Goal: Task Accomplishment & Management: Use online tool/utility

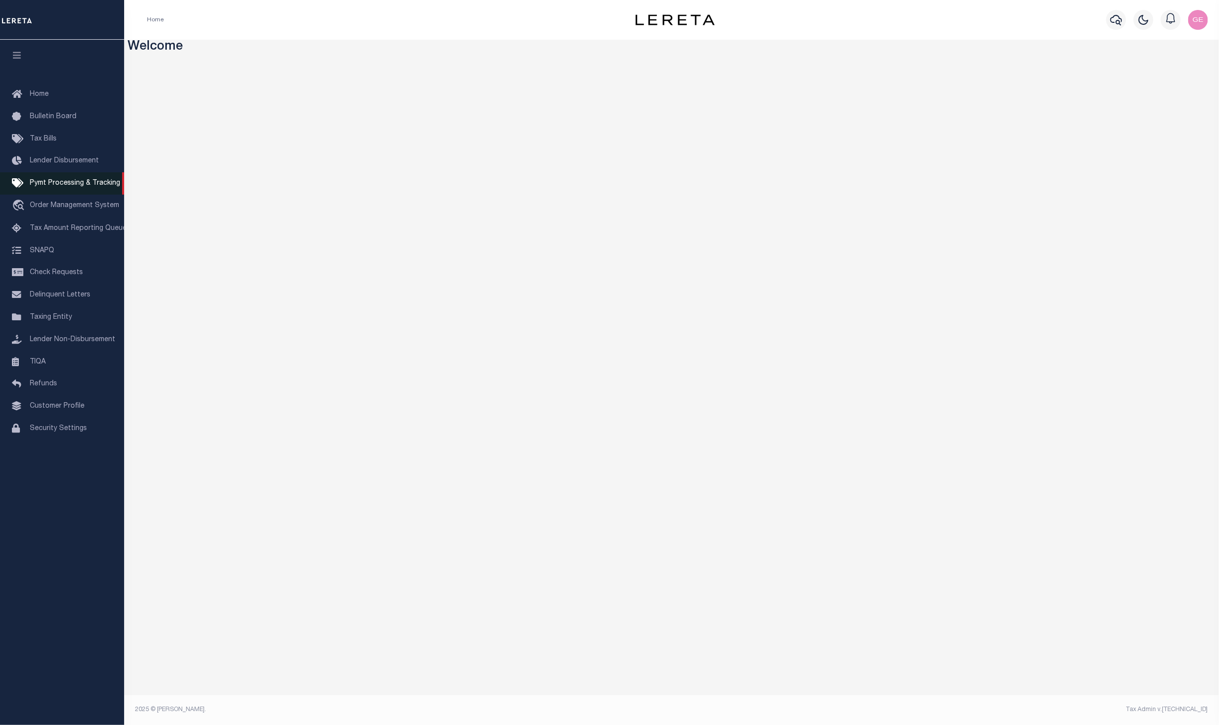
click at [85, 193] on link "Pymt Processing & Tracking" at bounding box center [62, 183] width 124 height 22
click at [86, 180] on span "Pymt Processing & Tracking" at bounding box center [75, 183] width 90 height 7
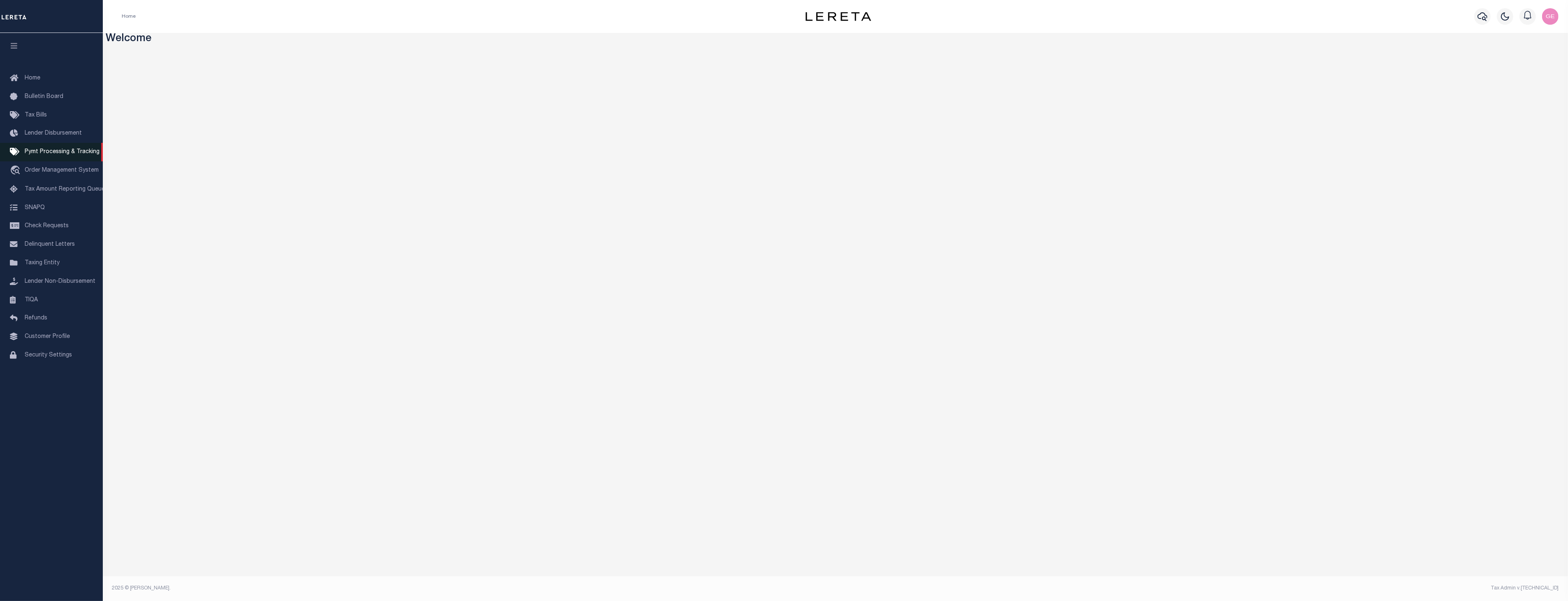
click at [95, 158] on link "Pymt Processing & Tracking" at bounding box center [51, 152] width 103 height 18
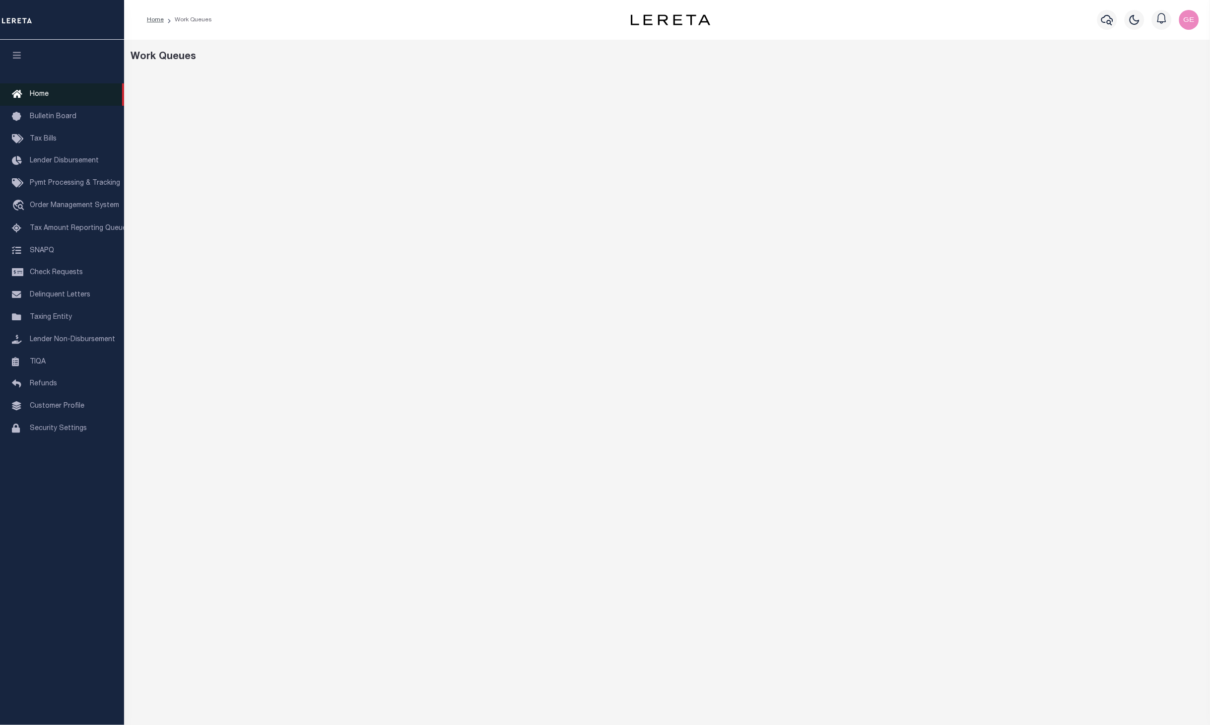
click at [40, 101] on link "Home" at bounding box center [62, 94] width 124 height 22
click at [80, 186] on span "Pymt Processing & Tracking" at bounding box center [75, 183] width 90 height 7
click at [80, 185] on span "Pymt Processing & Tracking" at bounding box center [75, 183] width 90 height 7
click at [846, 406] on div "SFP BATCH ID STATE AGENCY NUMBER CREATED BY" at bounding box center [671, 366] width 1095 height 652
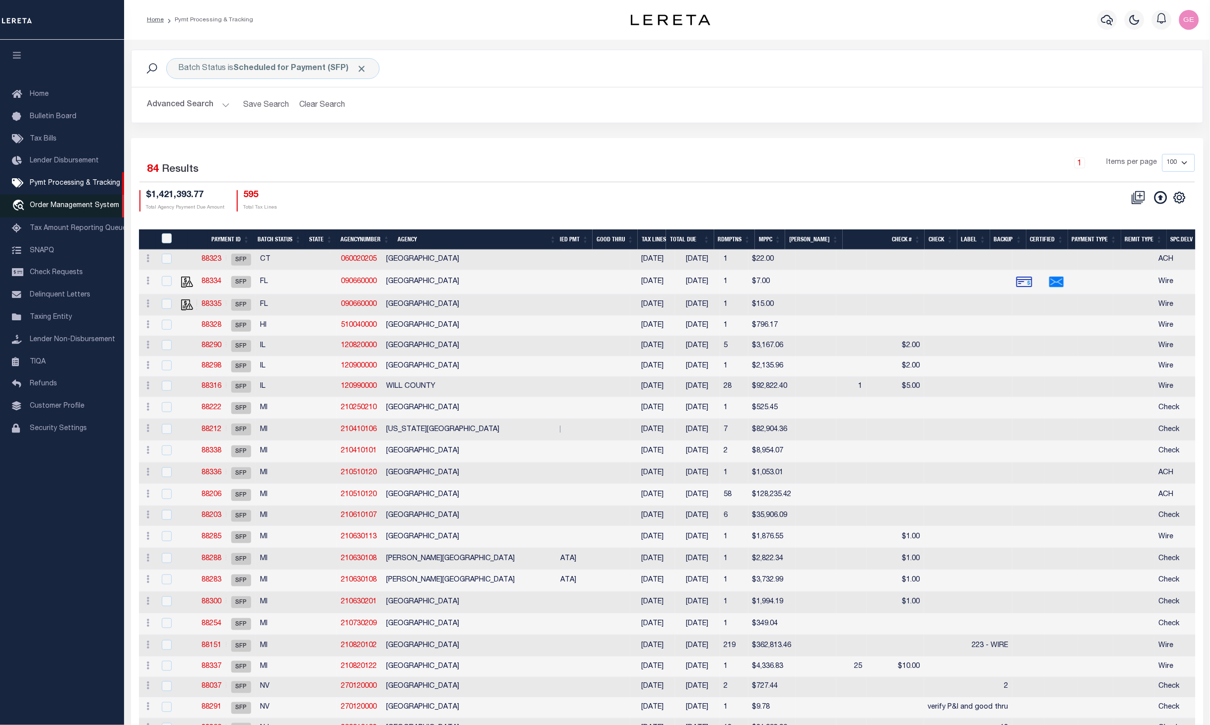
click at [100, 204] on span "Order Management System" at bounding box center [74, 205] width 89 height 7
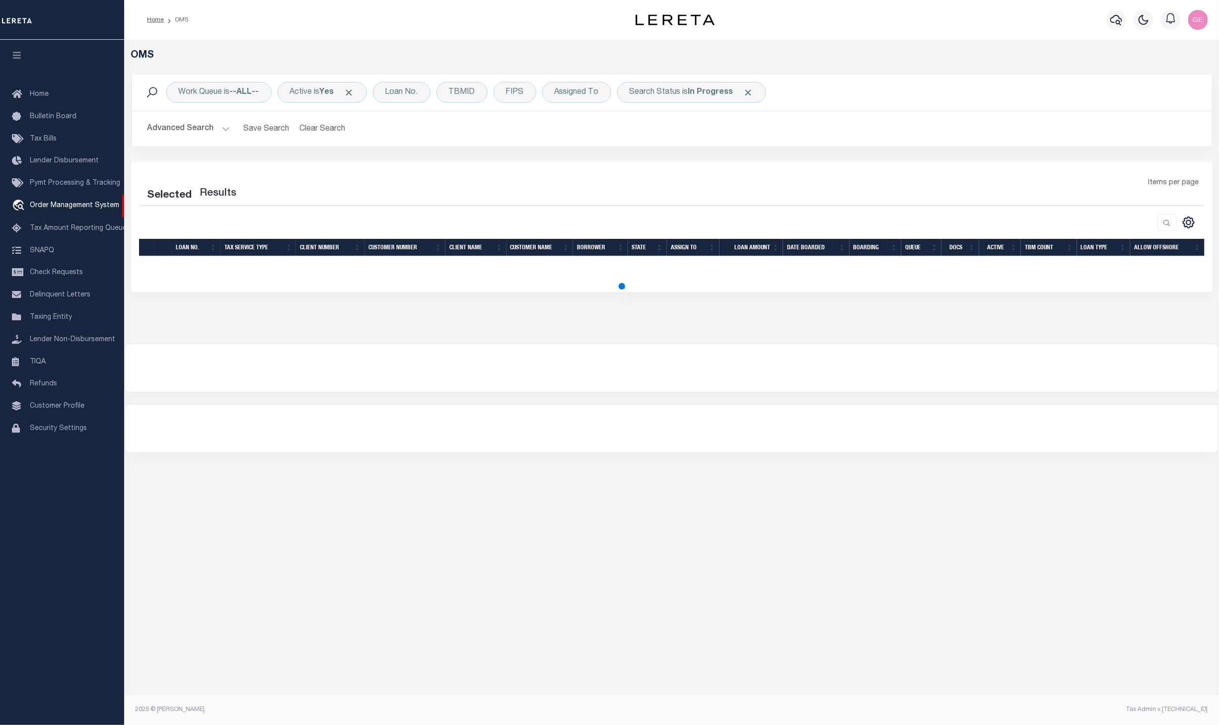
select select "200"
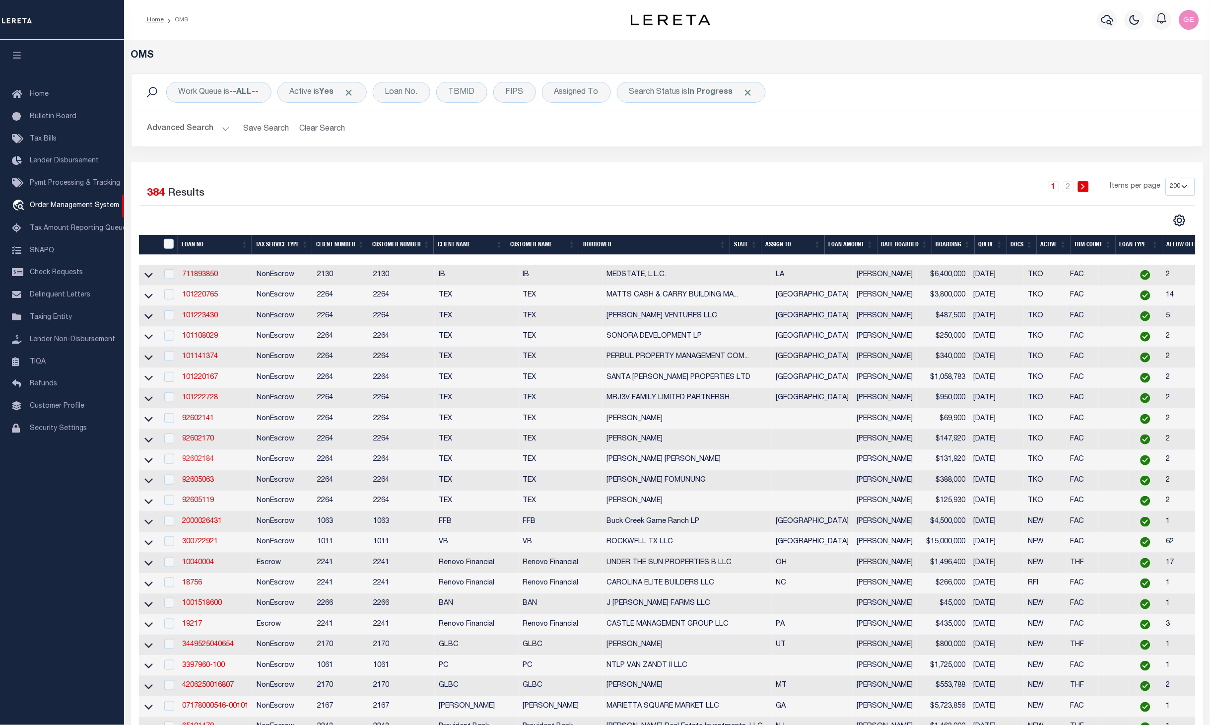
click at [198, 460] on link "92602184" at bounding box center [198, 459] width 32 height 7
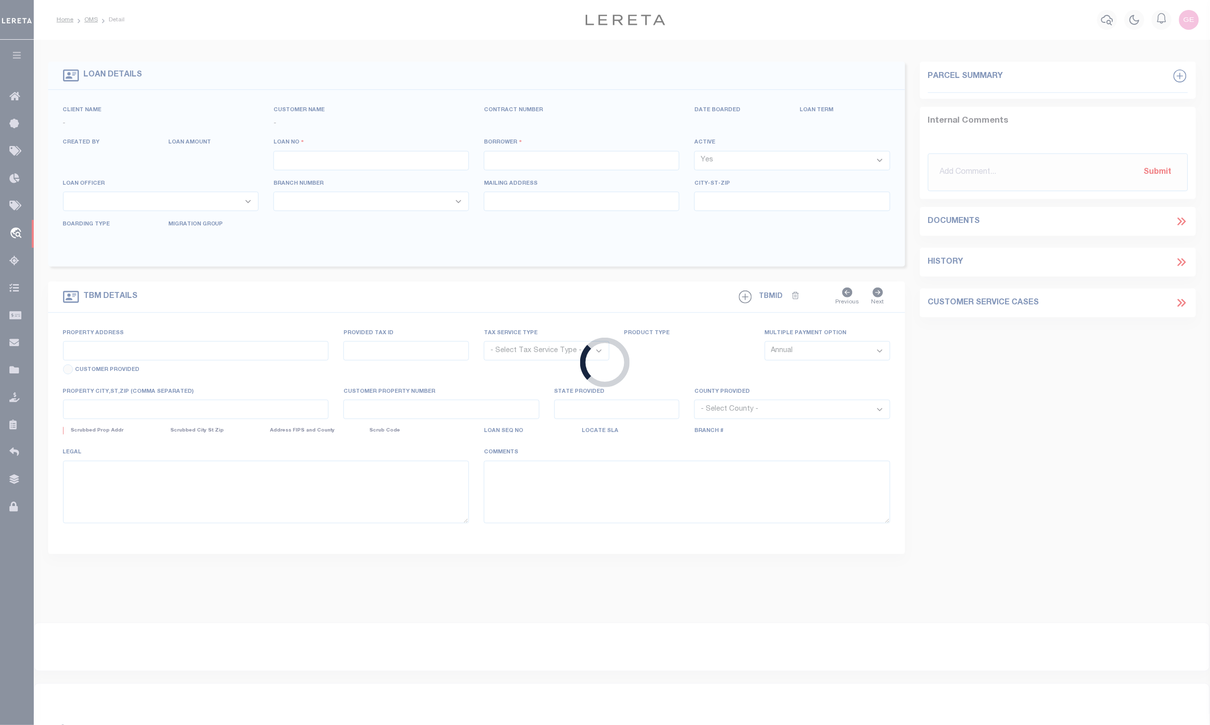
type input "92602184"
type input "KEITH ANDERSON MOSER"
select select
type input "9219 BARRINGTON CIRCLE"
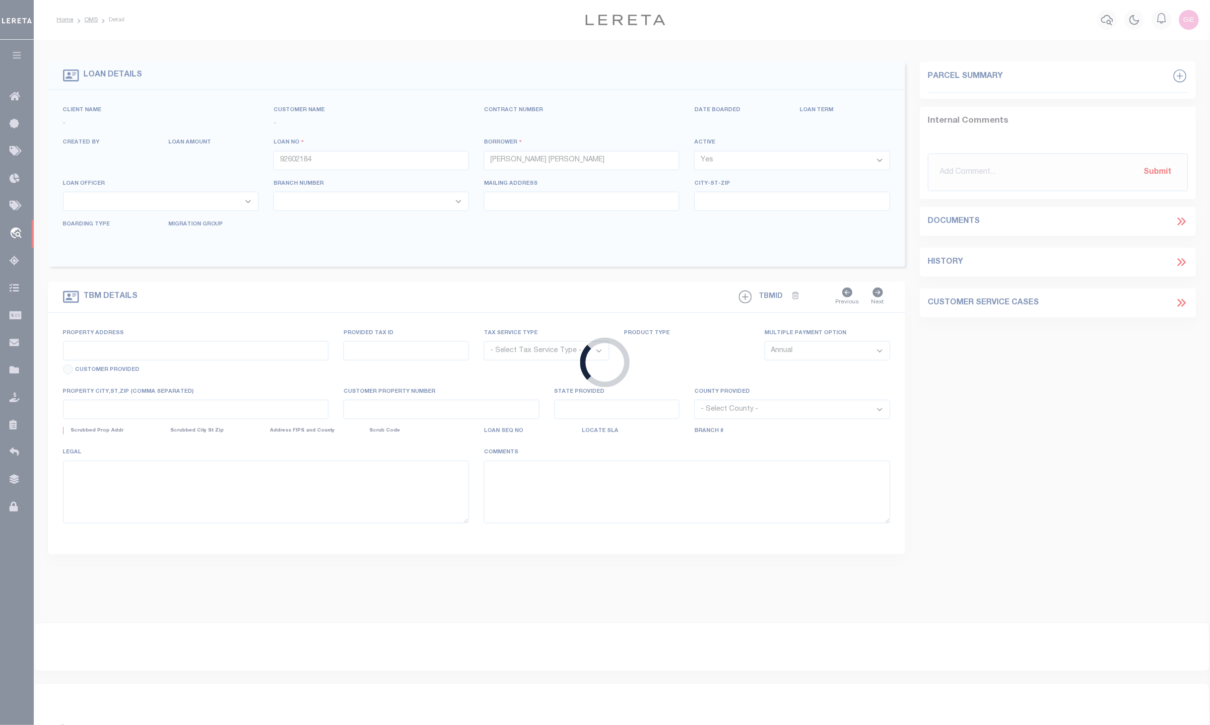
type input "MISSOURI CITY TX 77459"
select select "NonEscrow"
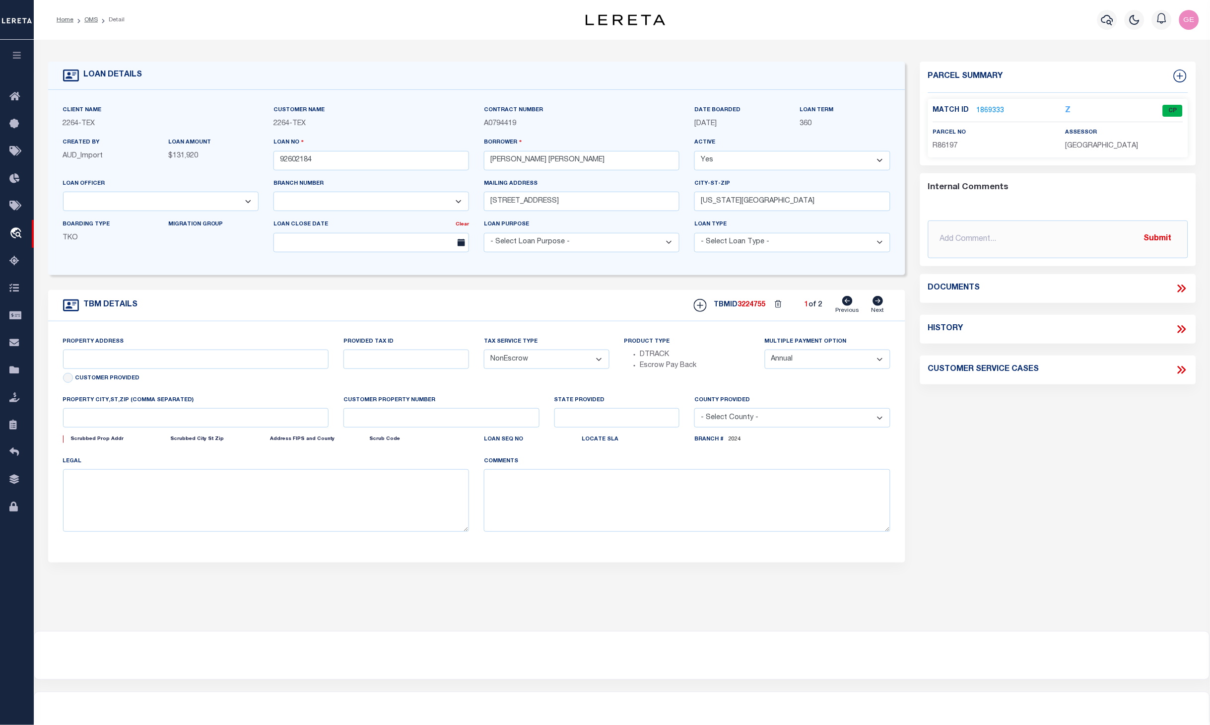
select select "8153"
select select "22450"
type input "BLANCO COUNTY, TX 231662001001"
type input "231662001001"
select select
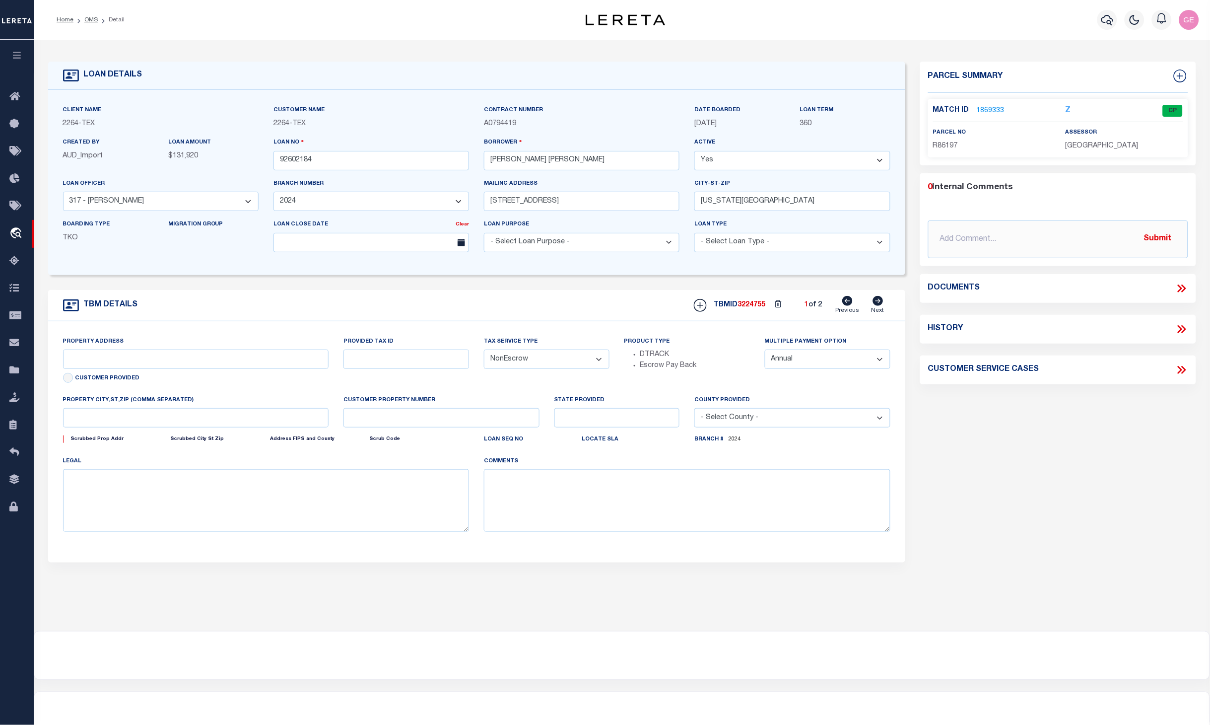
type textarea "LOT 111 MAJESTIC HILLS S/D, 6.00 ACRES, BLANCO COUNTY TEXAS"
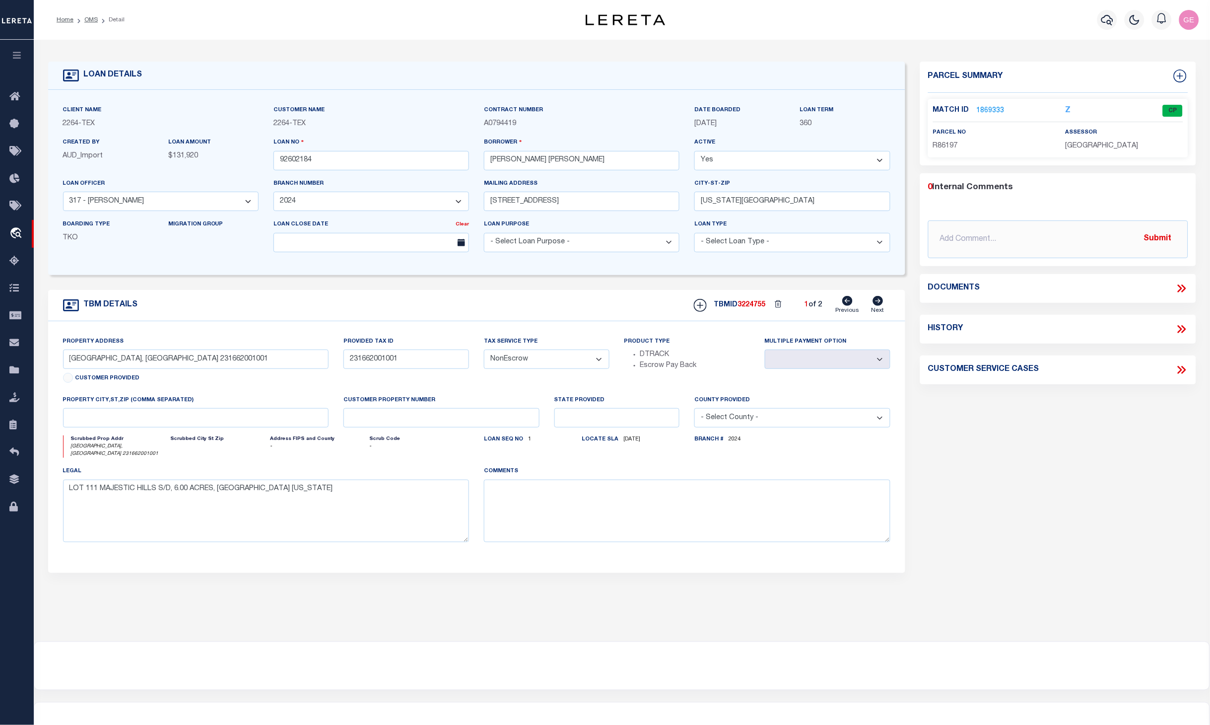
click at [991, 106] on link "1869333" at bounding box center [991, 111] width 28 height 10
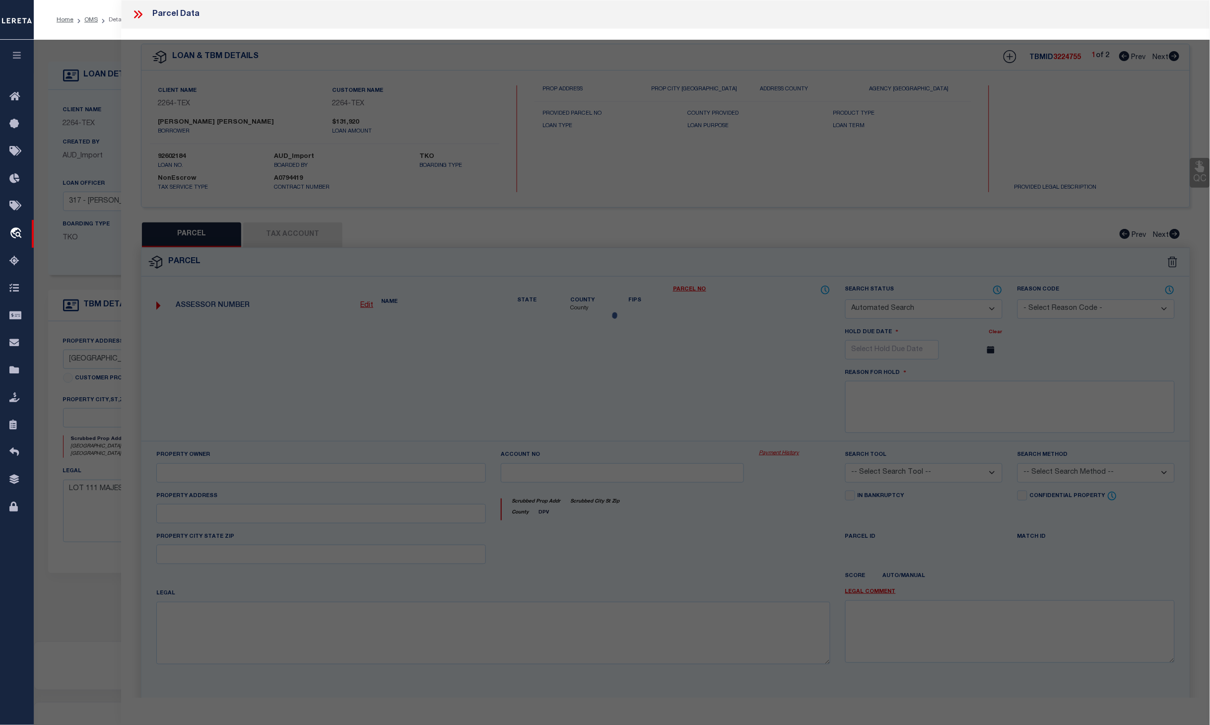
checkbox input "false"
select select "CP"
type input "MOSER KEITH A & ELIZABETH M"
select select
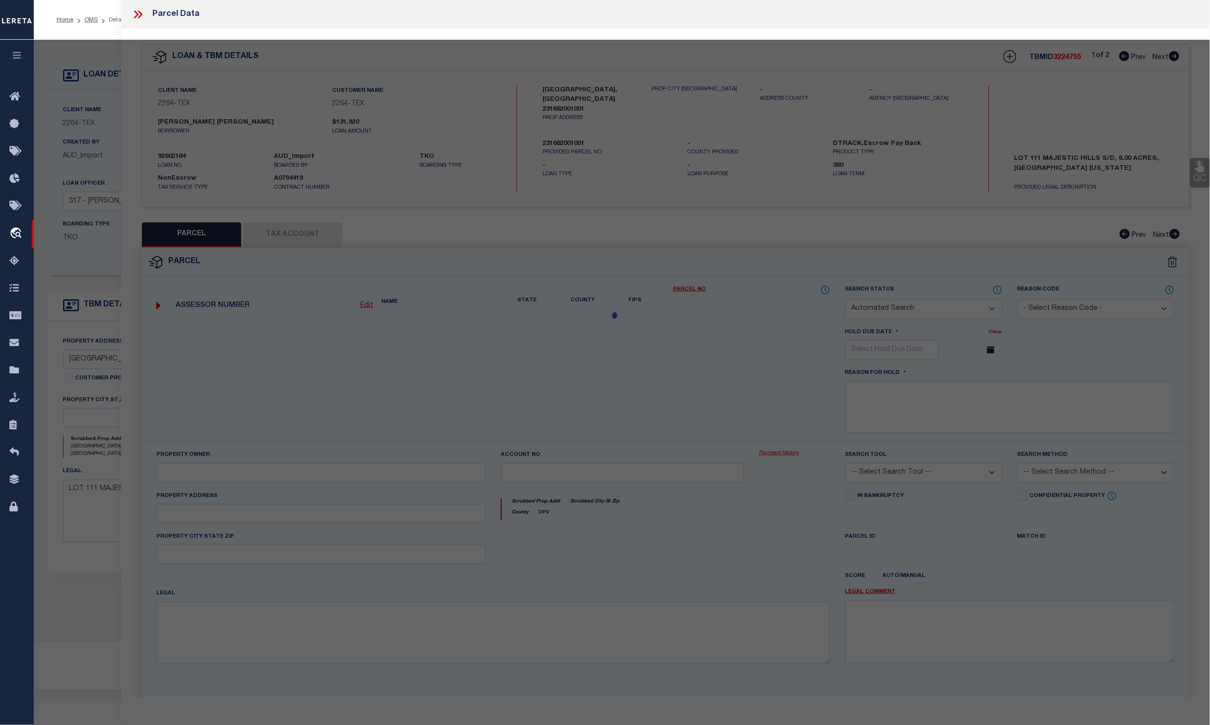
type input "STAR POINT CIR"
type input "BLANCO, TX 78606"
type textarea "MAJESTIC HILLS RANCH, BLK 02, LOT 111, ACRES 6."
type textarea "Completed based on given text legal."
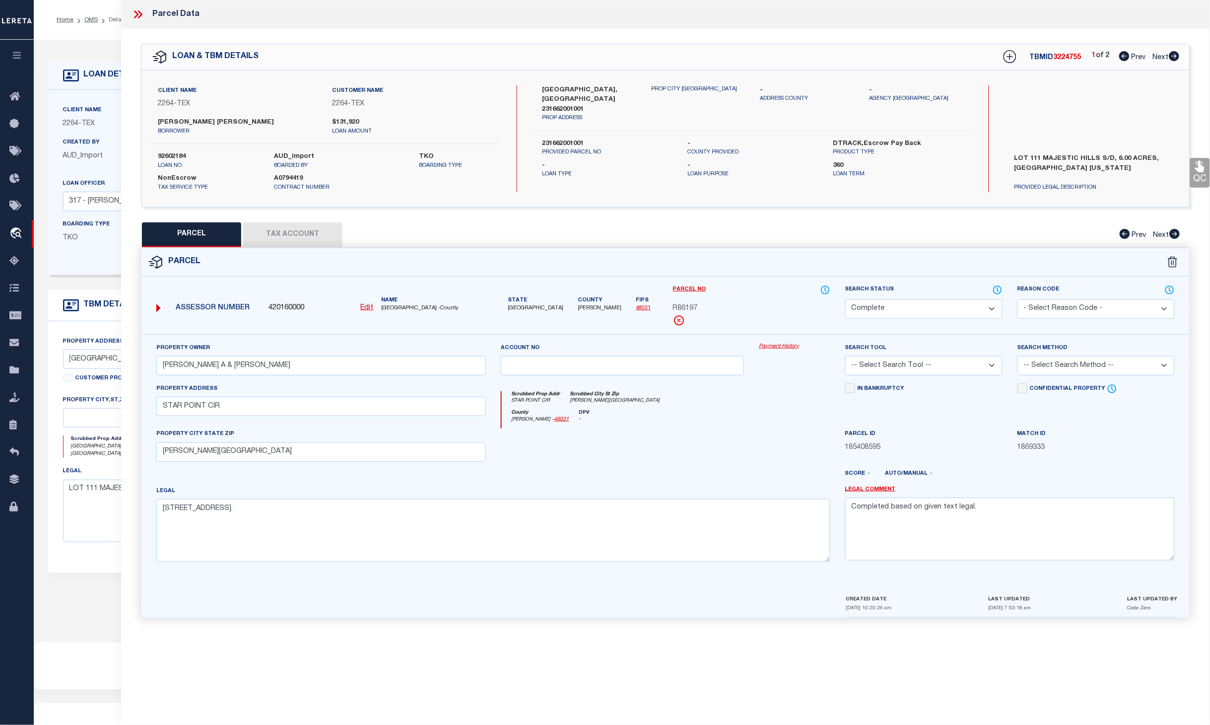
click at [782, 349] on link "Payment History" at bounding box center [794, 347] width 71 height 8
